Goal: Transaction & Acquisition: Download file/media

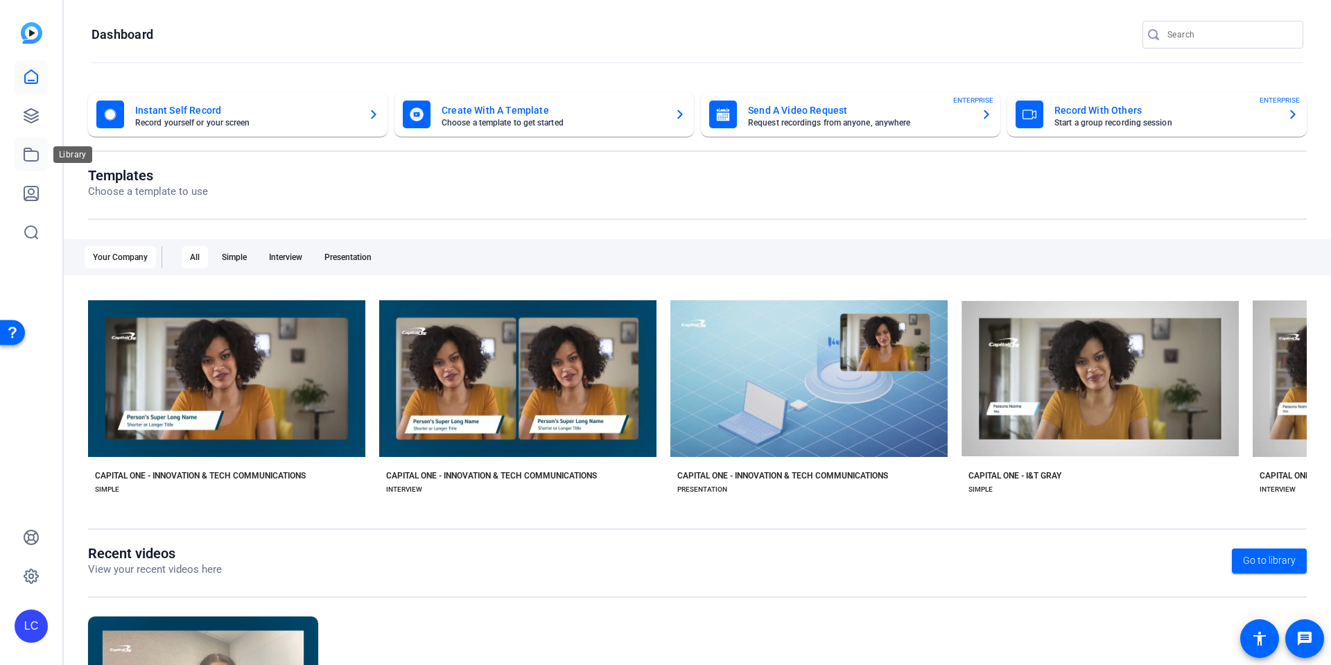
click at [28, 159] on icon at bounding box center [31, 154] width 17 height 17
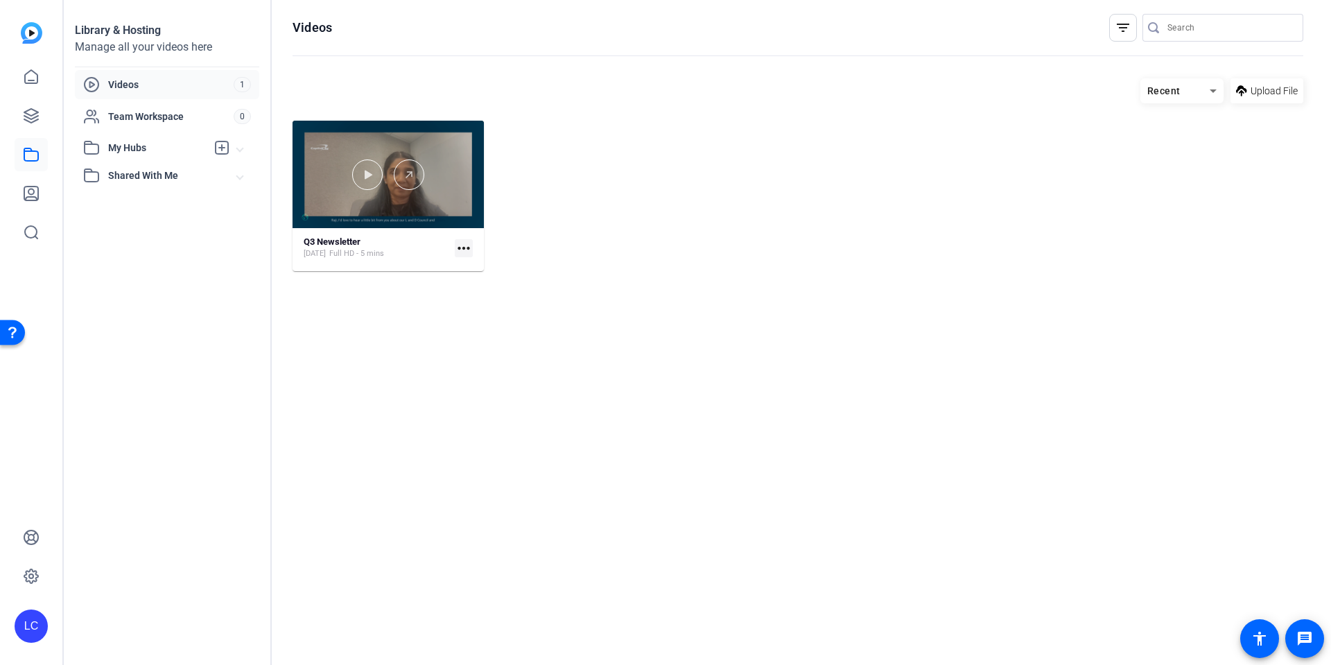
click at [423, 190] on div at bounding box center [387, 174] width 191 height 107
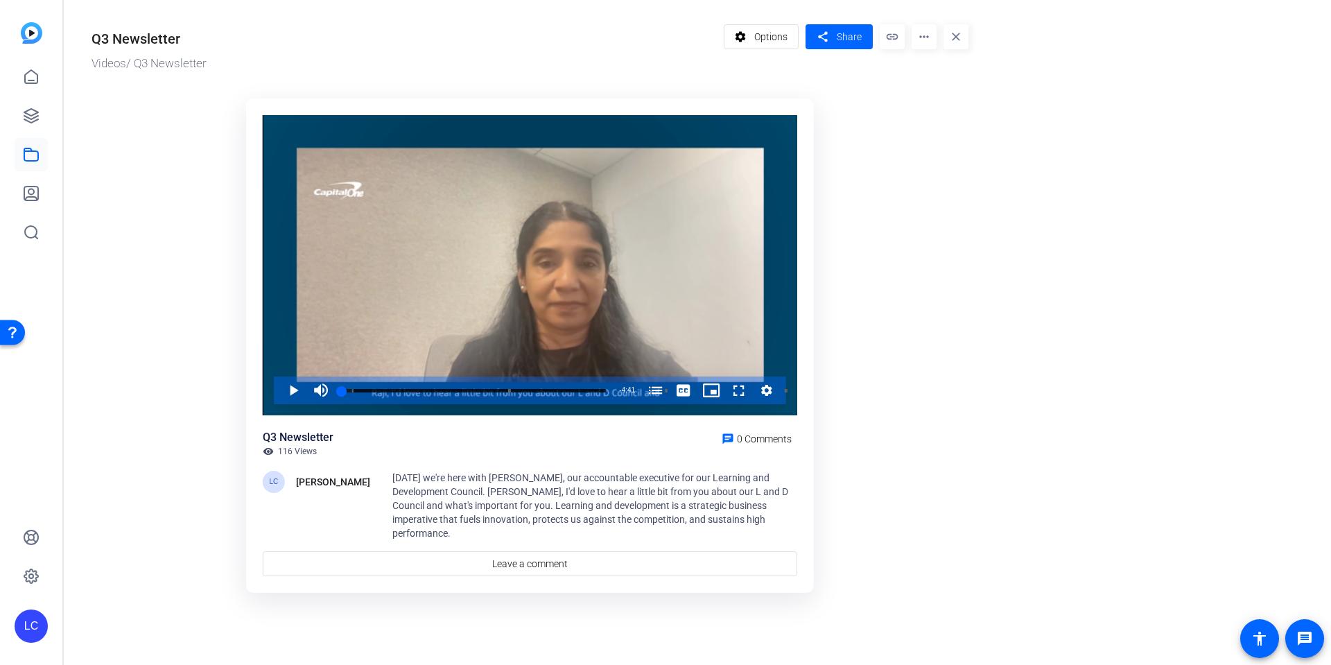
click at [923, 39] on mat-icon "more_horiz" at bounding box center [923, 36] width 25 height 25
click at [854, 37] on div at bounding box center [665, 332] width 1331 height 665
click at [839, 40] on span "Share" at bounding box center [849, 37] width 25 height 15
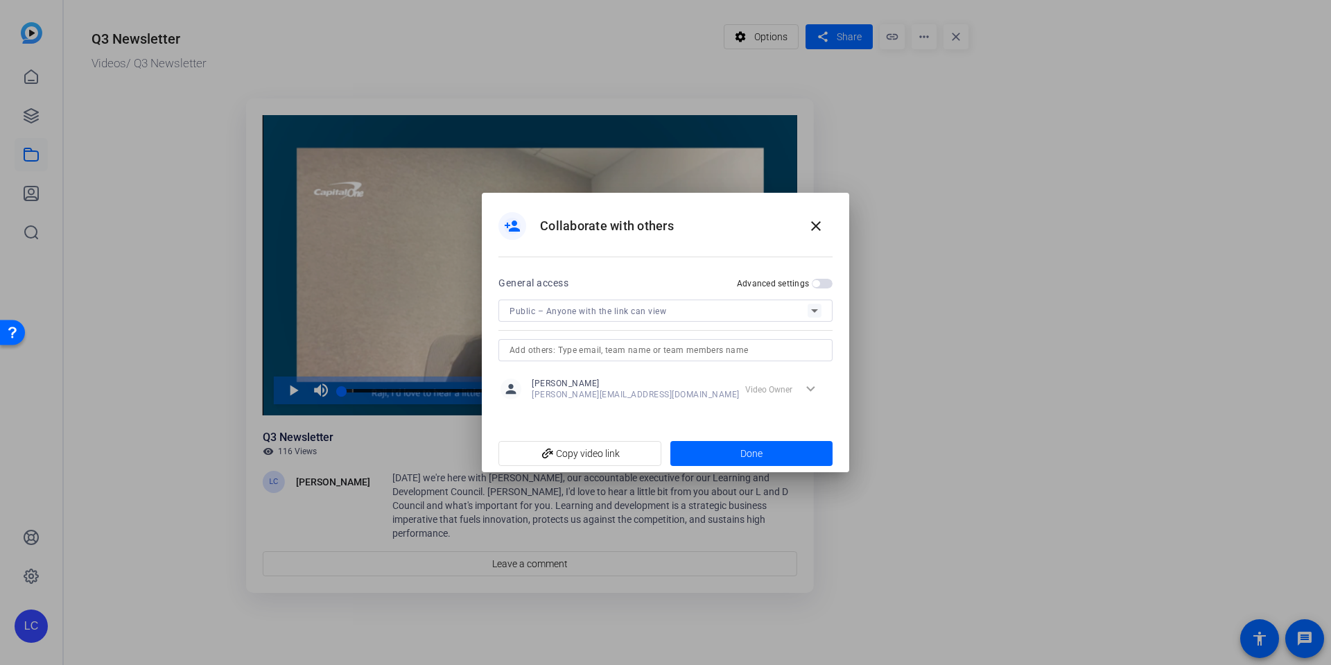
click at [861, 94] on div at bounding box center [665, 332] width 1331 height 665
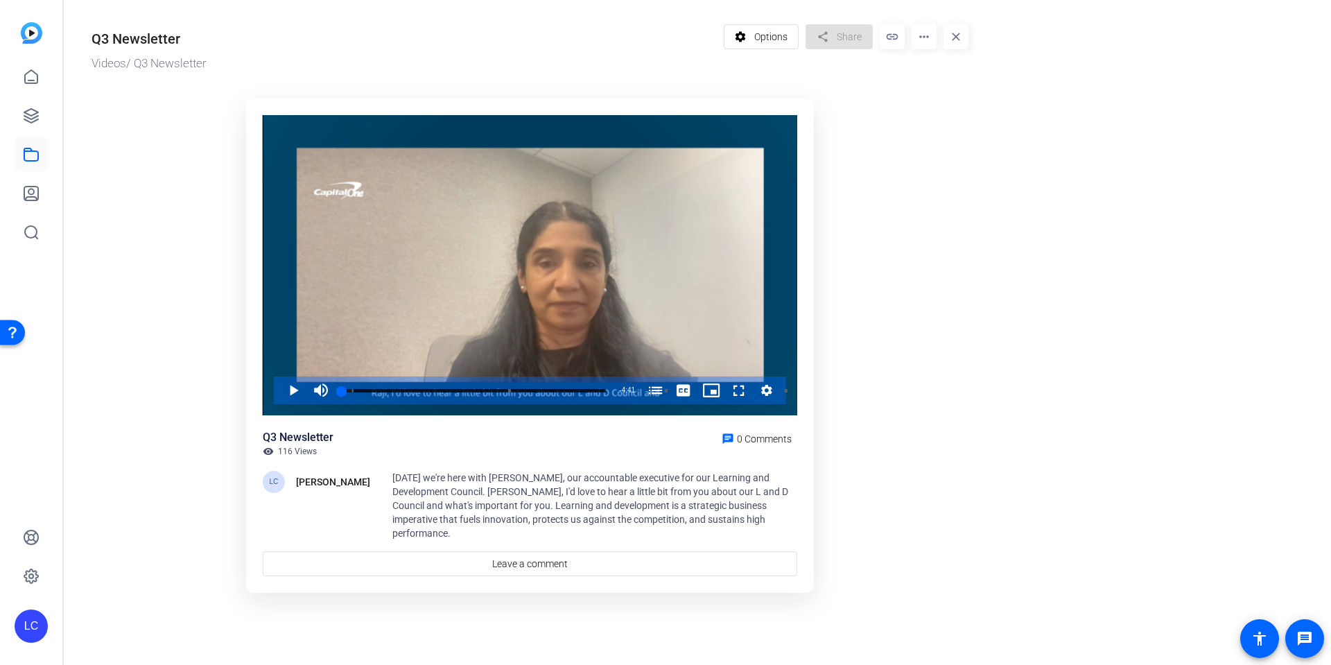
click at [925, 44] on mat-icon "more_horiz" at bounding box center [923, 36] width 25 height 25
click at [951, 116] on span "Download" at bounding box center [951, 113] width 58 height 17
